Goal: Task Accomplishment & Management: Manage account settings

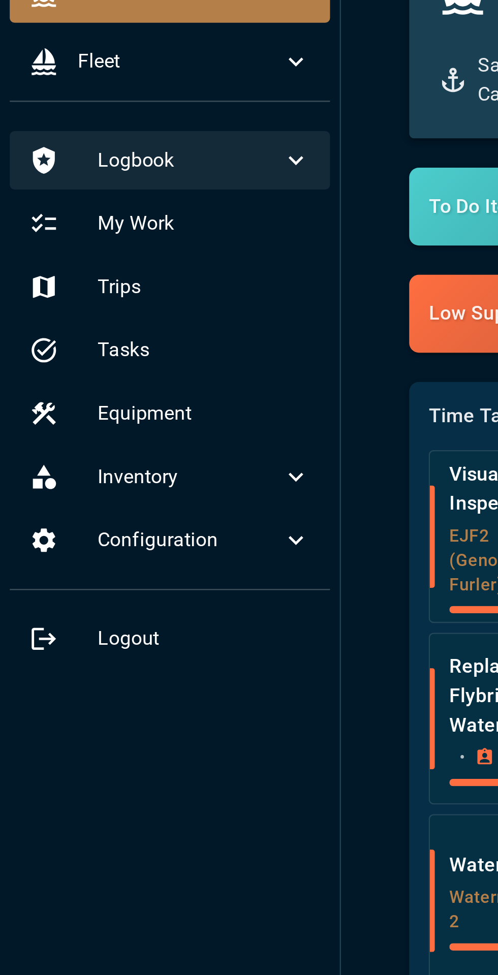
click at [119, 119] on icon at bounding box center [123, 119] width 12 height 12
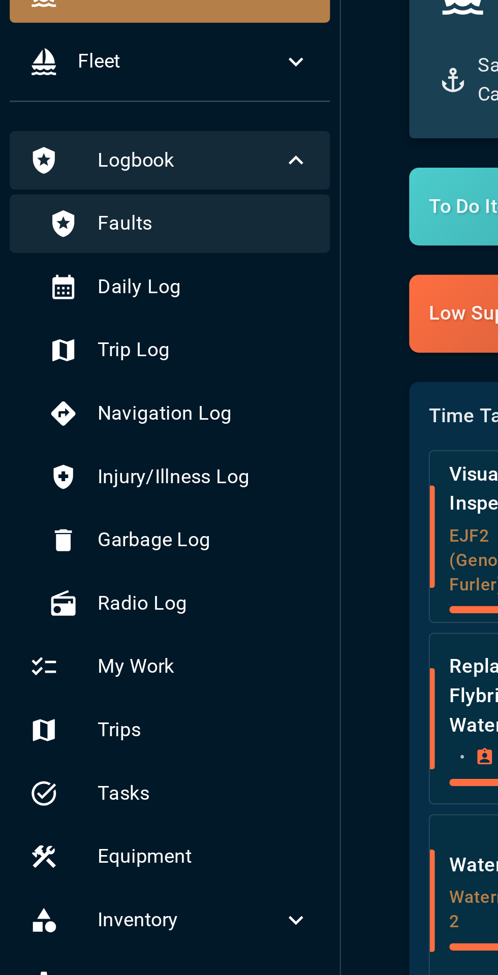
click at [87, 144] on span "Faults" at bounding box center [85, 145] width 89 height 12
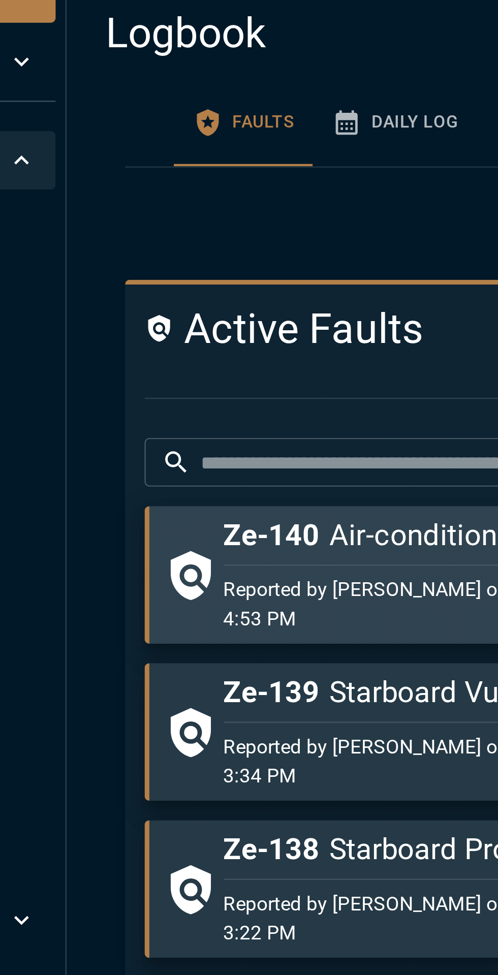
click at [288, 301] on p "Reported by [PERSON_NAME] on [DATE] 4:53 PM" at bounding box center [290, 304] width 164 height 24
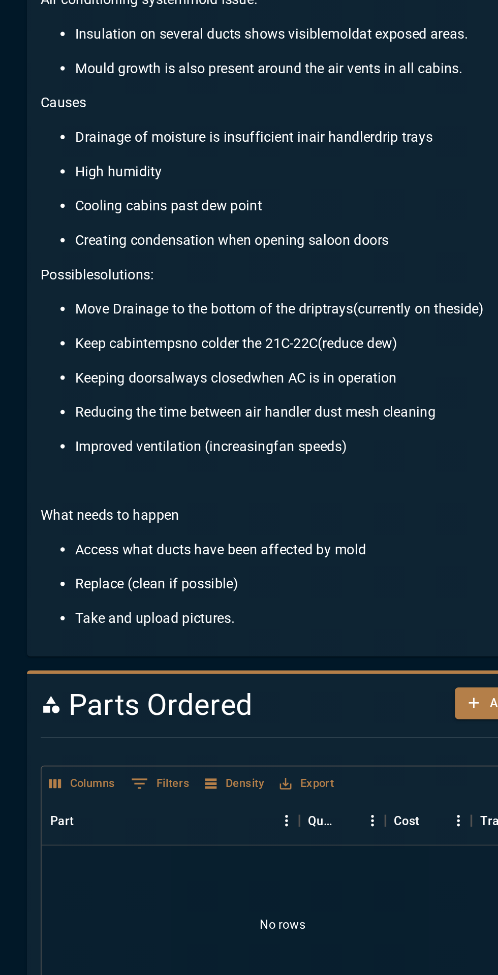
scroll to position [332, 0]
